Goal: Use online tool/utility: Utilize a website feature to perform a specific function

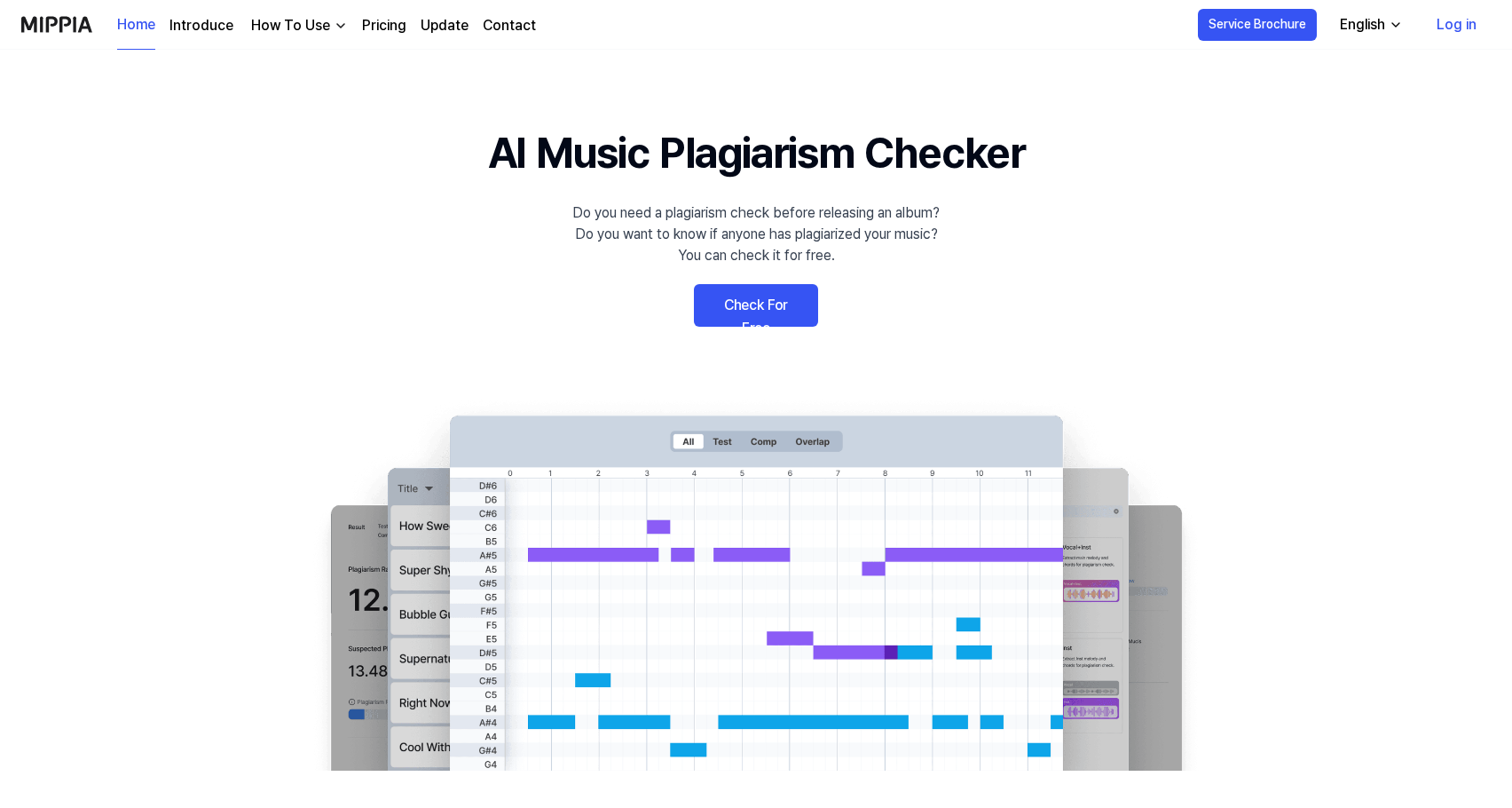
click at [754, 301] on link "Check For Free" at bounding box center [756, 305] width 124 height 42
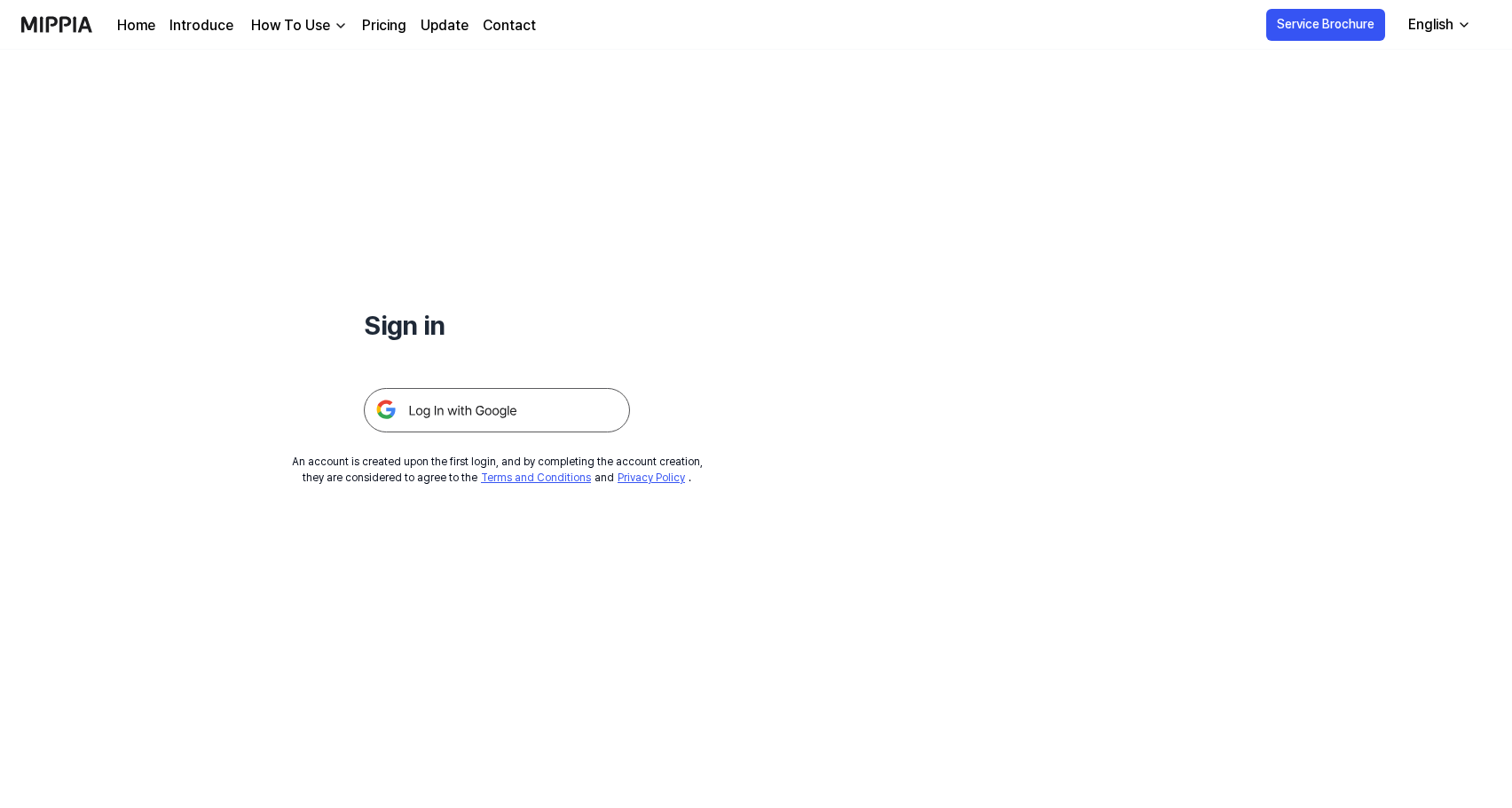
click at [481, 416] on img at bounding box center [497, 410] width 266 height 44
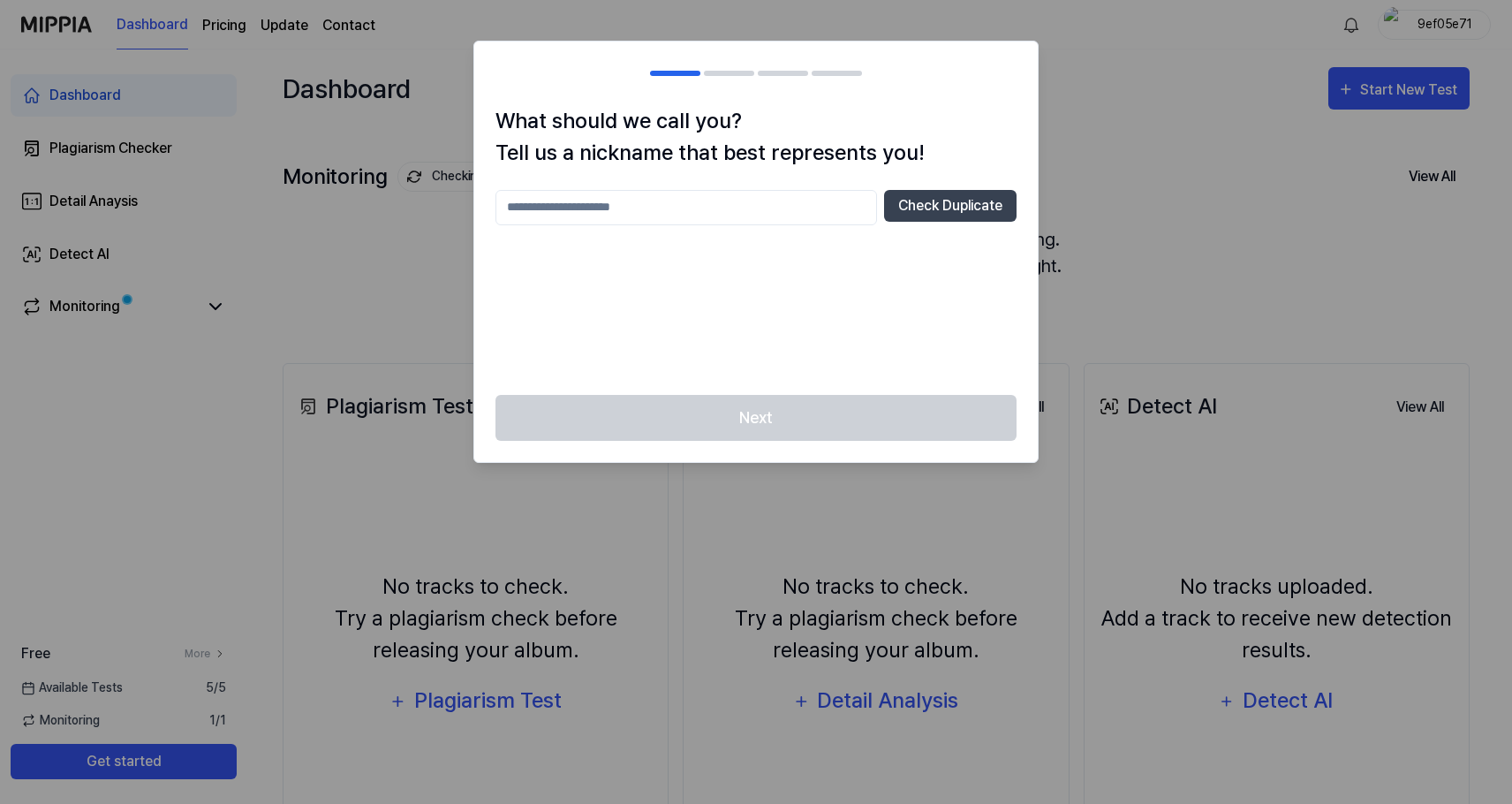
click at [660, 209] on input "text" at bounding box center [686, 207] width 382 height 36
type input "**********"
click at [985, 200] on button "Check Duplicate" at bounding box center [950, 206] width 132 height 32
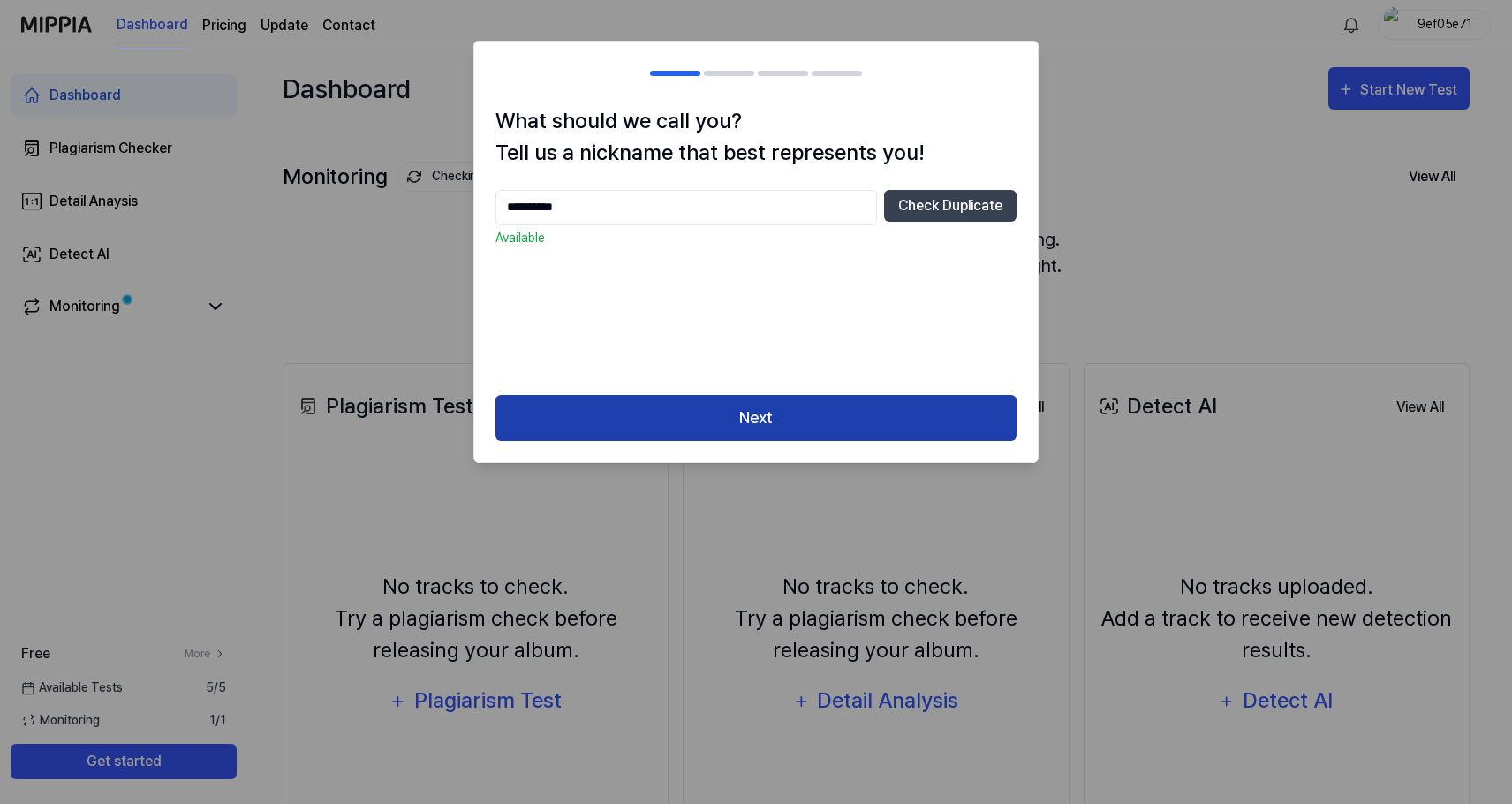
click at [814, 405] on button "Next" at bounding box center [756, 418] width 521 height 47
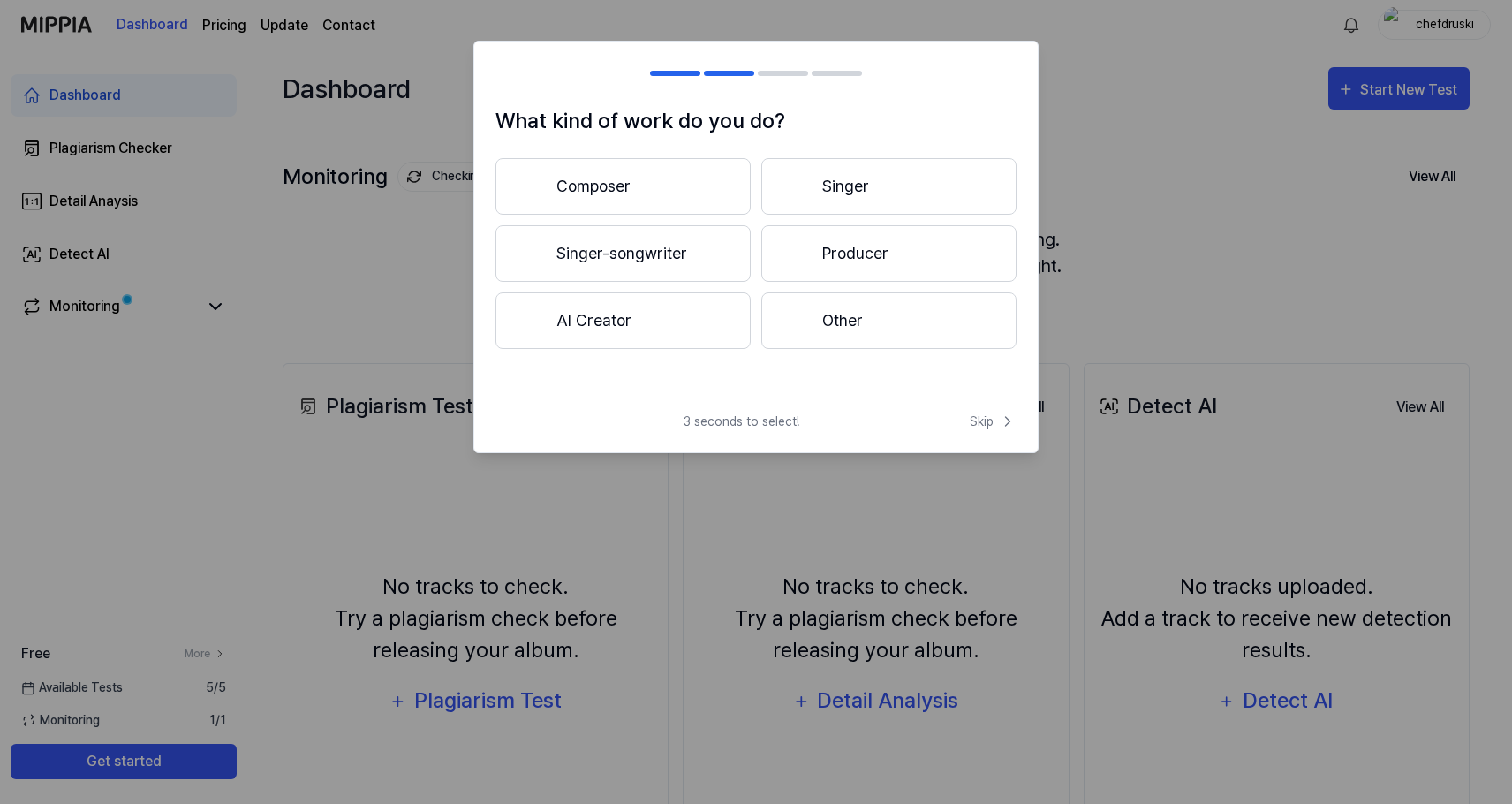
click at [893, 266] on button "Producer" at bounding box center [888, 253] width 255 height 56
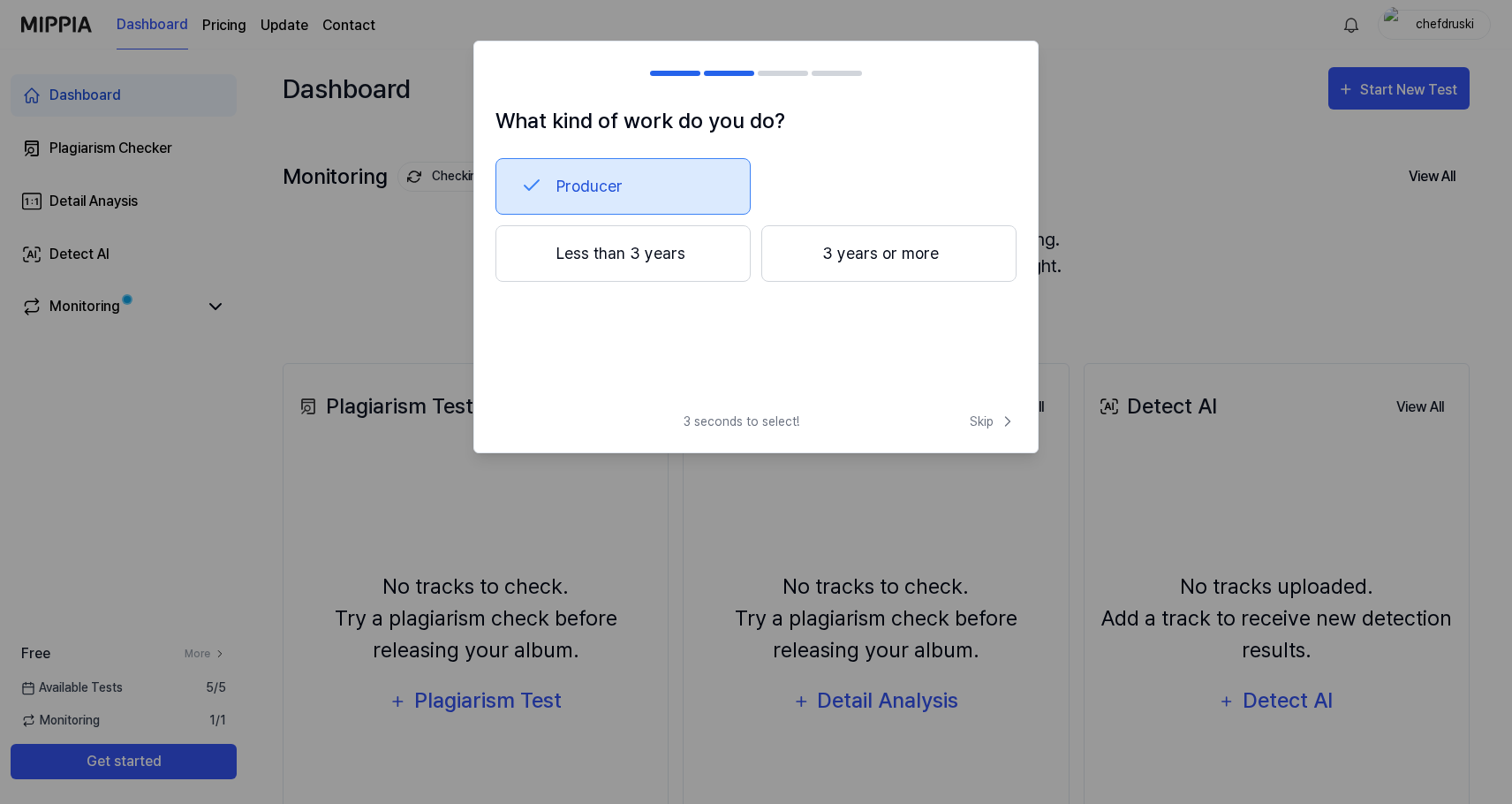
click at [893, 266] on button "3 years or more" at bounding box center [888, 253] width 255 height 56
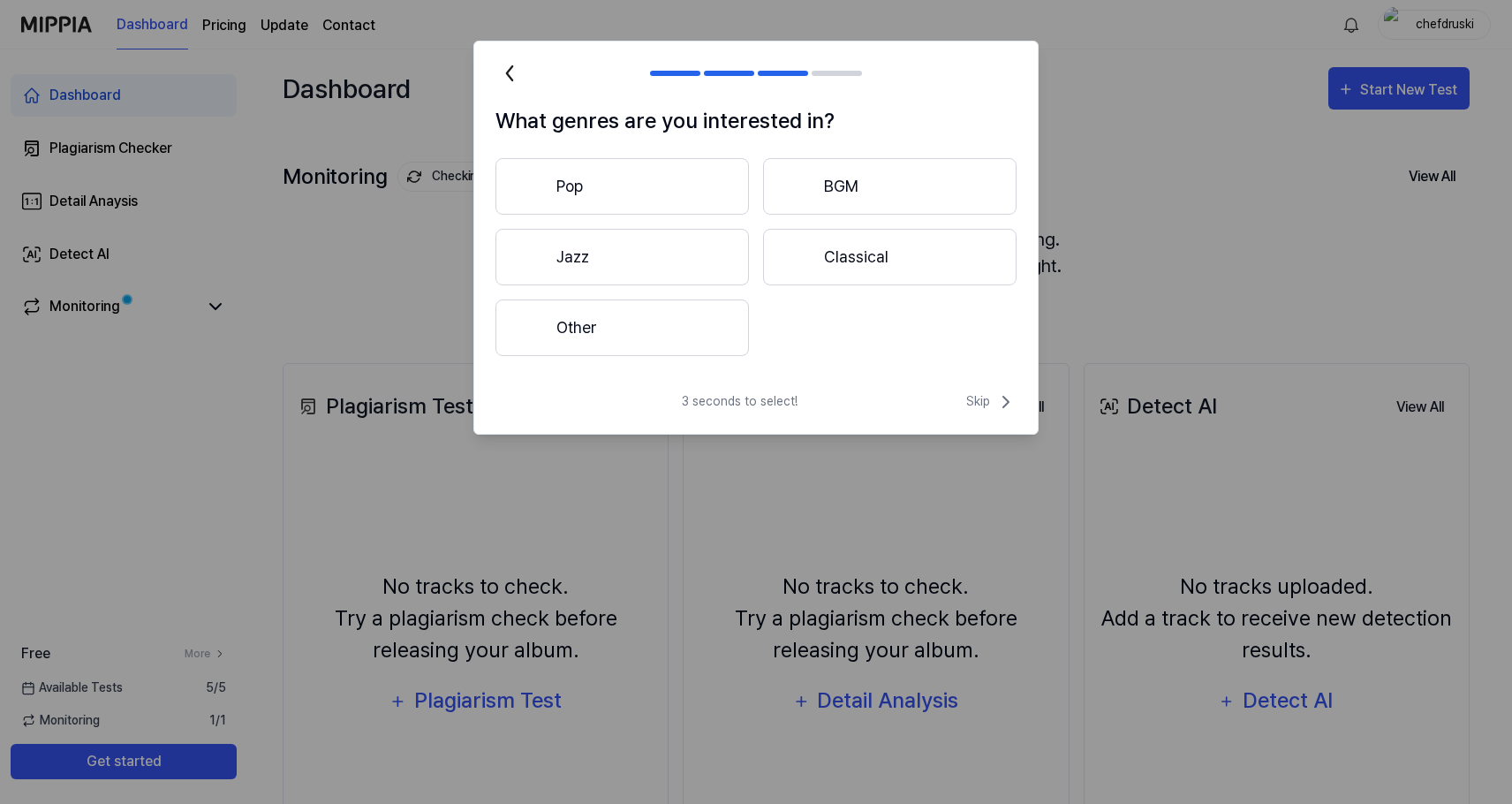
click at [692, 189] on button "Pop" at bounding box center [621, 186] width 253 height 56
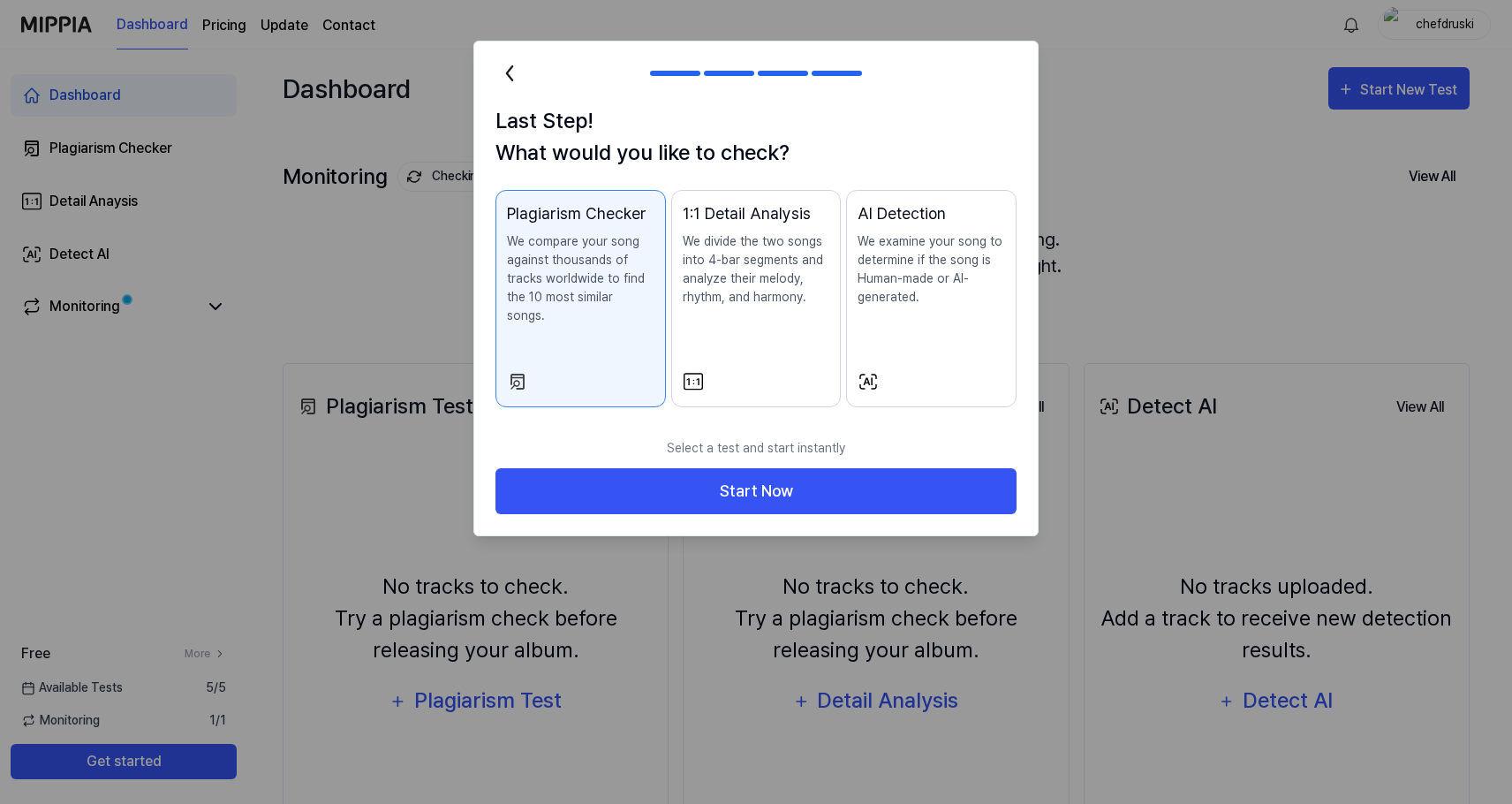
click at [935, 327] on div "AI Detection We examine your song to determine if the song is Human-made or AI-…" at bounding box center [931, 271] width 148 height 140
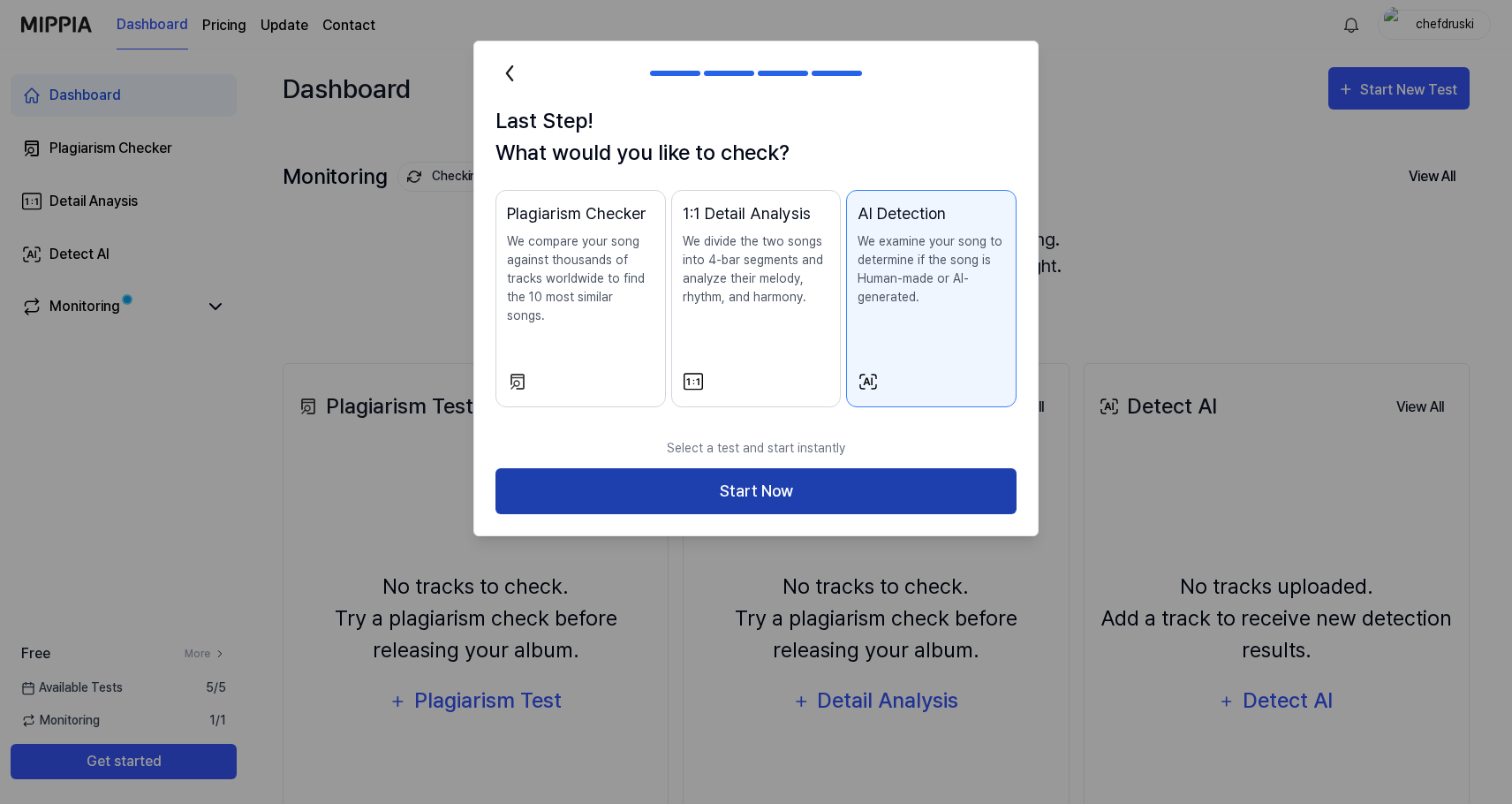
click at [832, 470] on button "Start Now" at bounding box center [756, 491] width 521 height 47
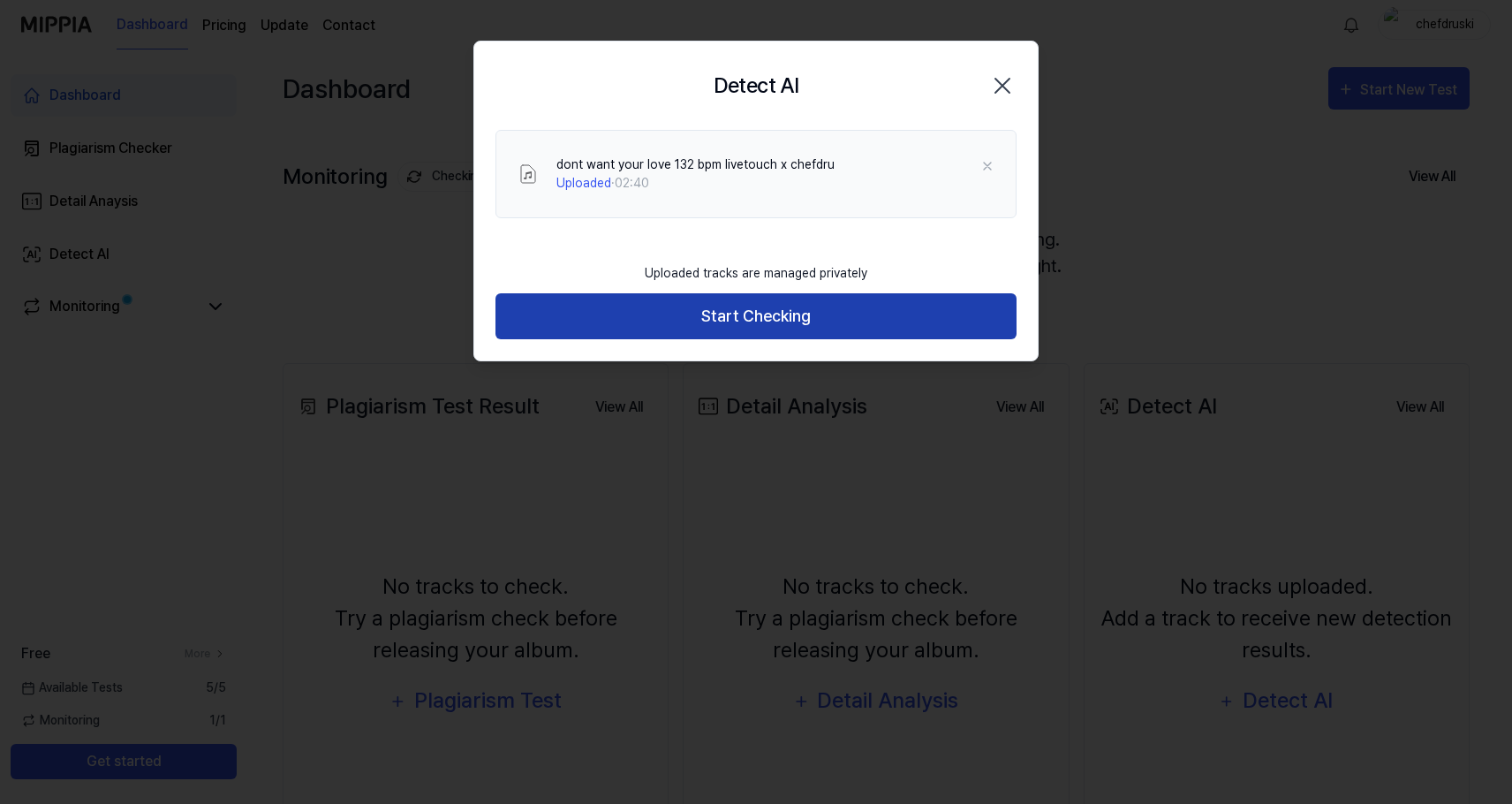
click at [666, 311] on button "Start Checking" at bounding box center [756, 317] width 521 height 47
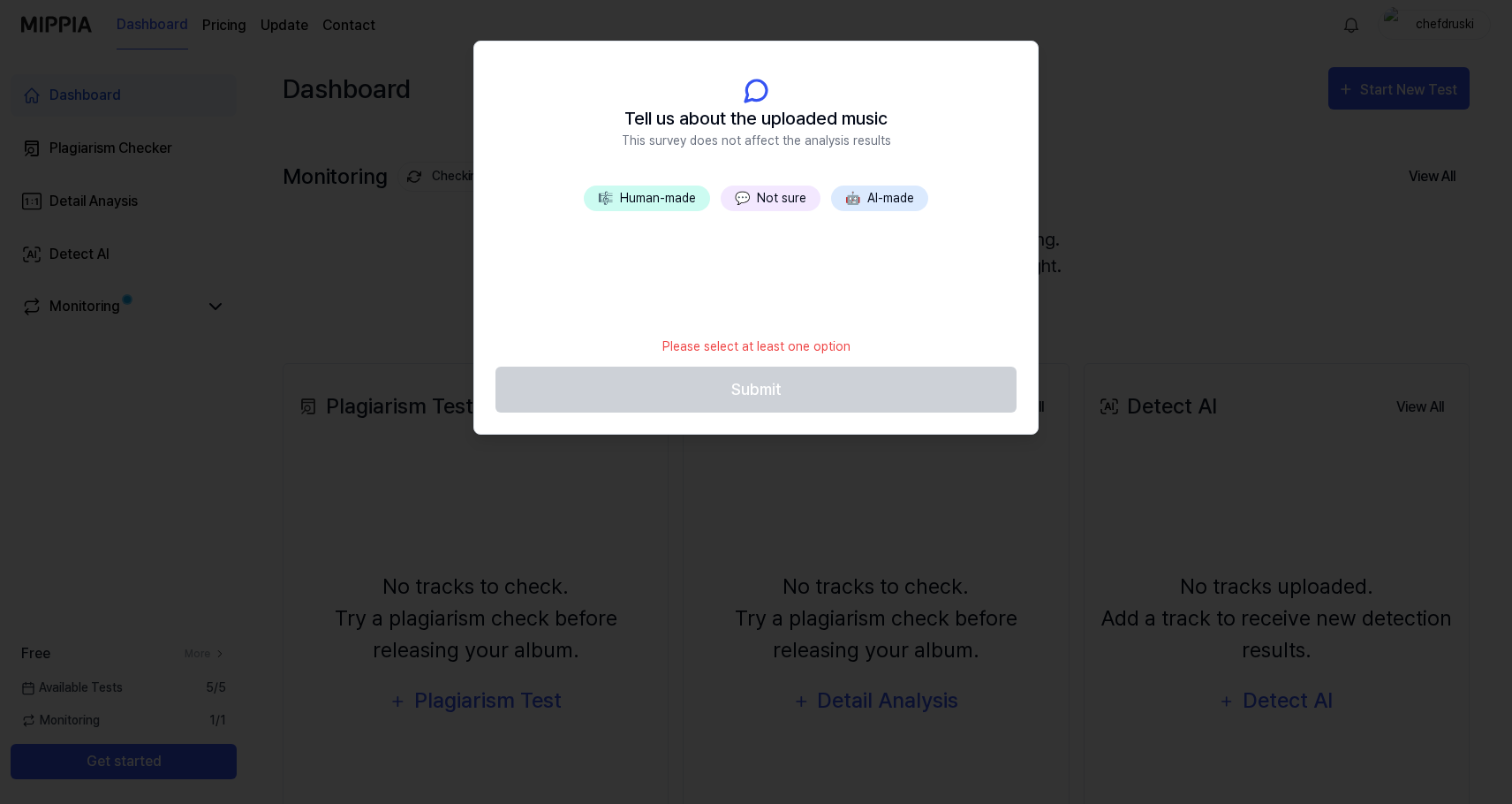
click at [790, 194] on button "💬 Not sure" at bounding box center [771, 198] width 100 height 26
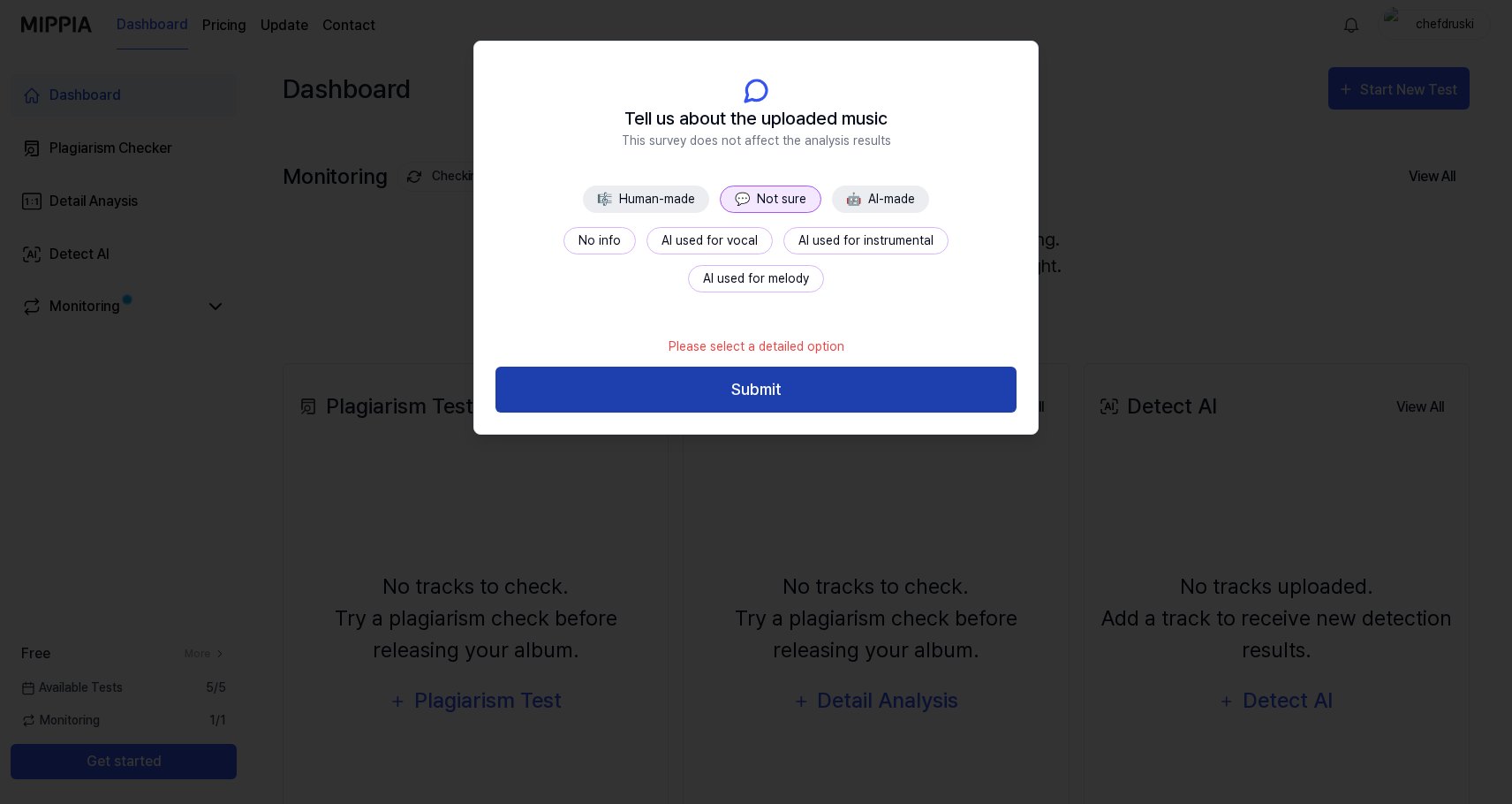
click at [756, 391] on button "Submit" at bounding box center [756, 390] width 521 height 47
